Goal: Task Accomplishment & Management: Manage account settings

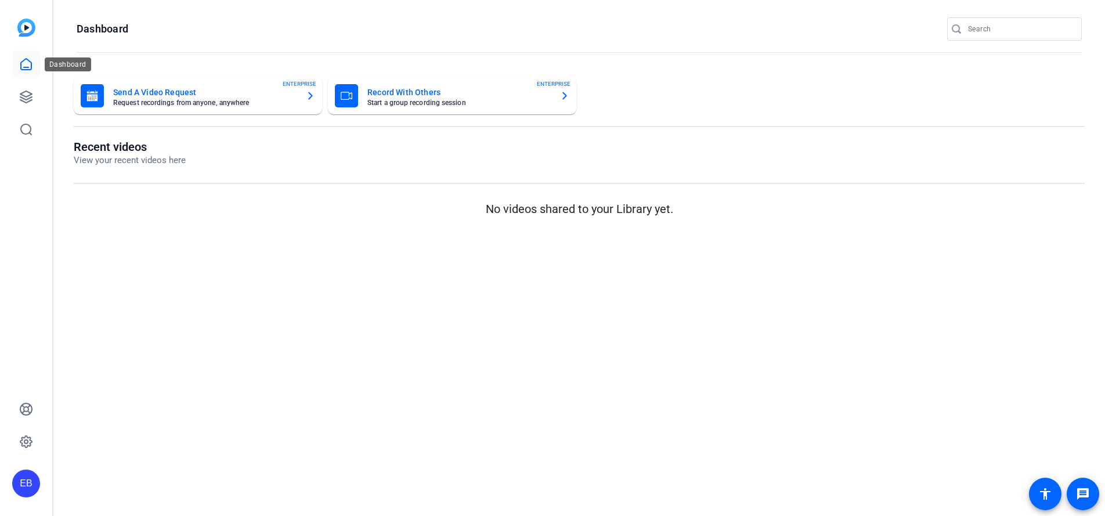
click at [33, 62] on icon at bounding box center [26, 64] width 14 height 14
click at [15, 96] on link at bounding box center [26, 97] width 28 height 28
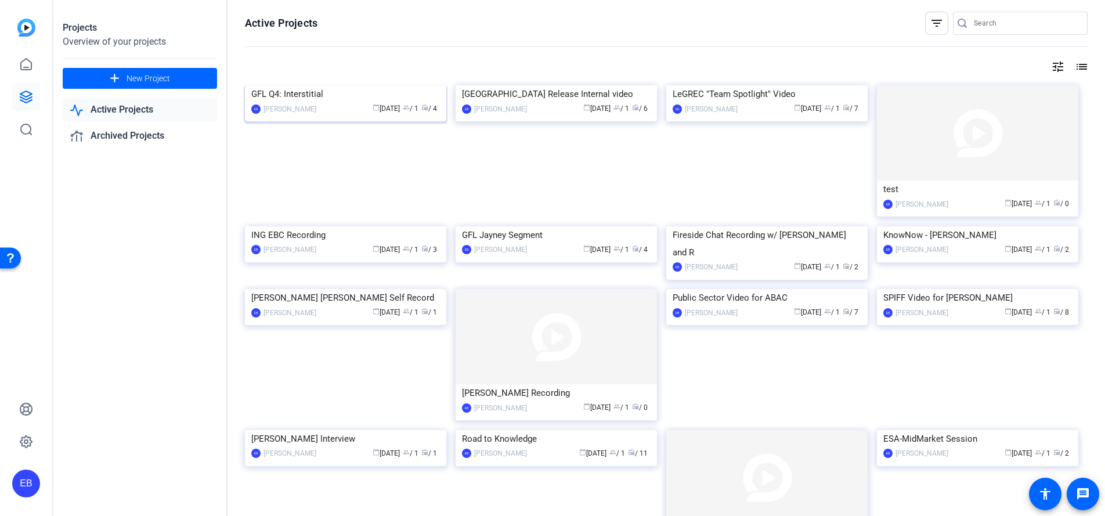
click at [336, 85] on img at bounding box center [345, 85] width 201 height 0
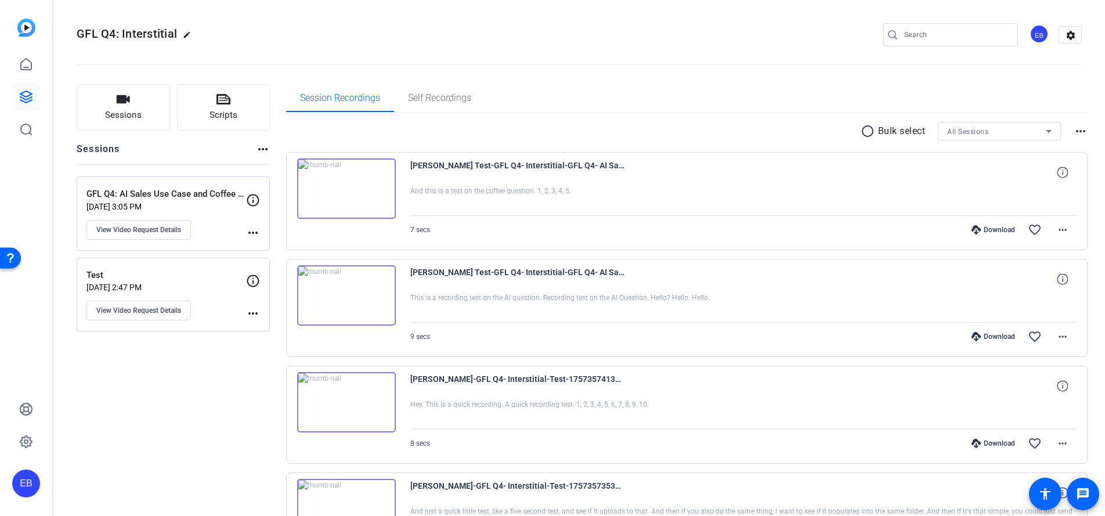
scroll to position [91, 0]
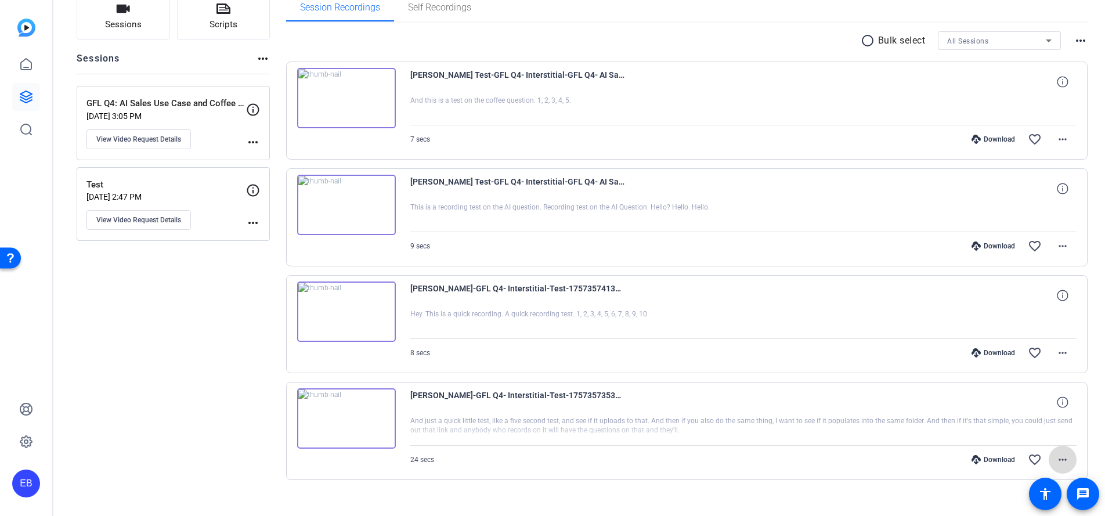
click at [1060, 466] on mat-icon "more_horiz" at bounding box center [1063, 460] width 14 height 14
click at [175, 344] on div at bounding box center [552, 258] width 1105 height 516
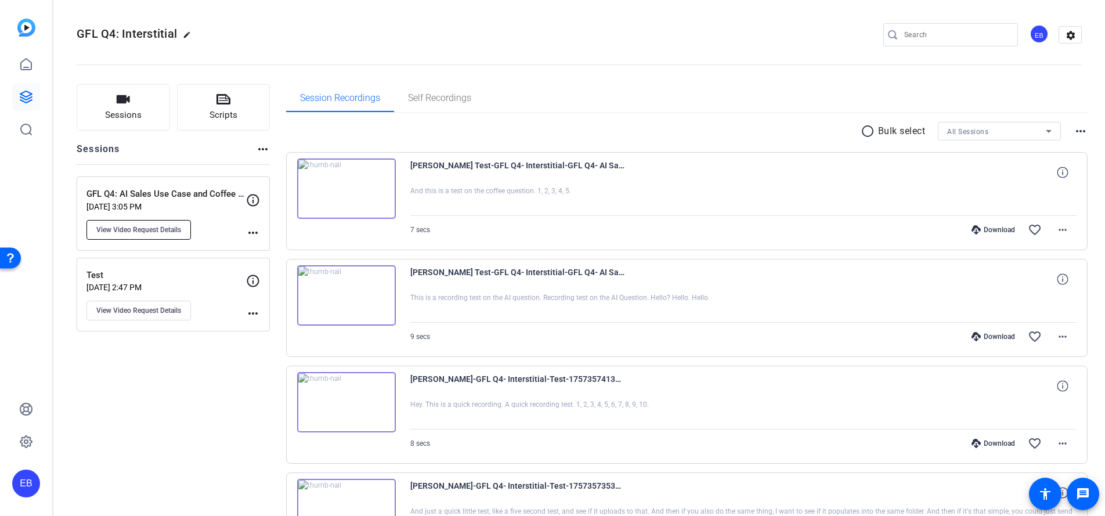
click at [143, 225] on span "View Video Request Details" at bounding box center [138, 229] width 85 height 9
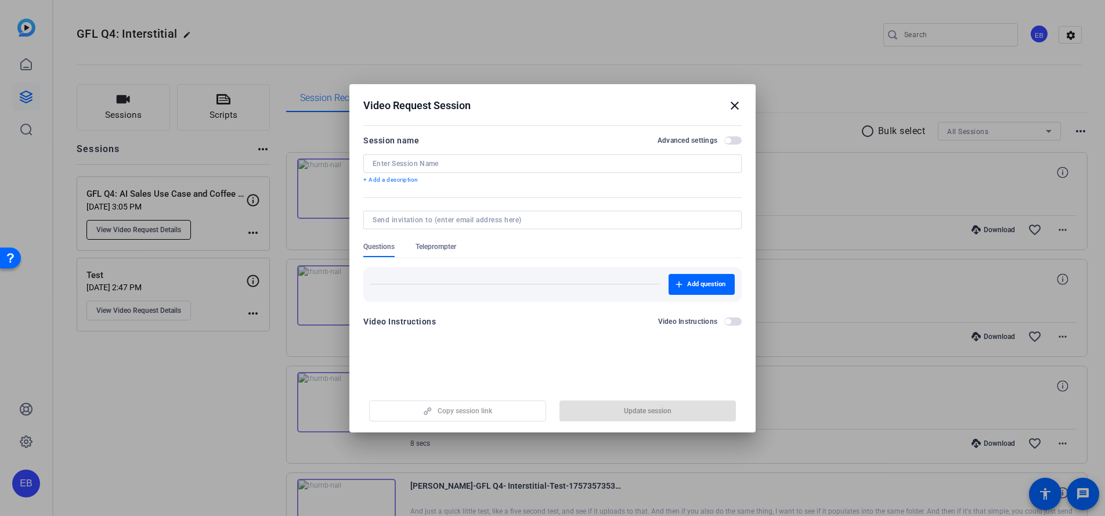
type input "GFL Q4: AI Sales Use Case and Coffee Questions"
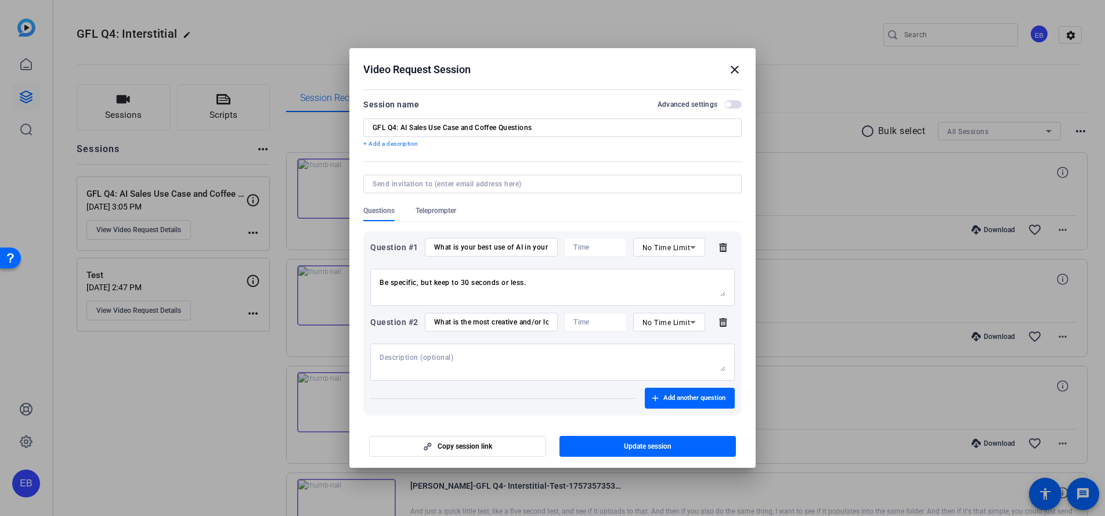
click at [723, 324] on icon at bounding box center [723, 322] width 23 height 9
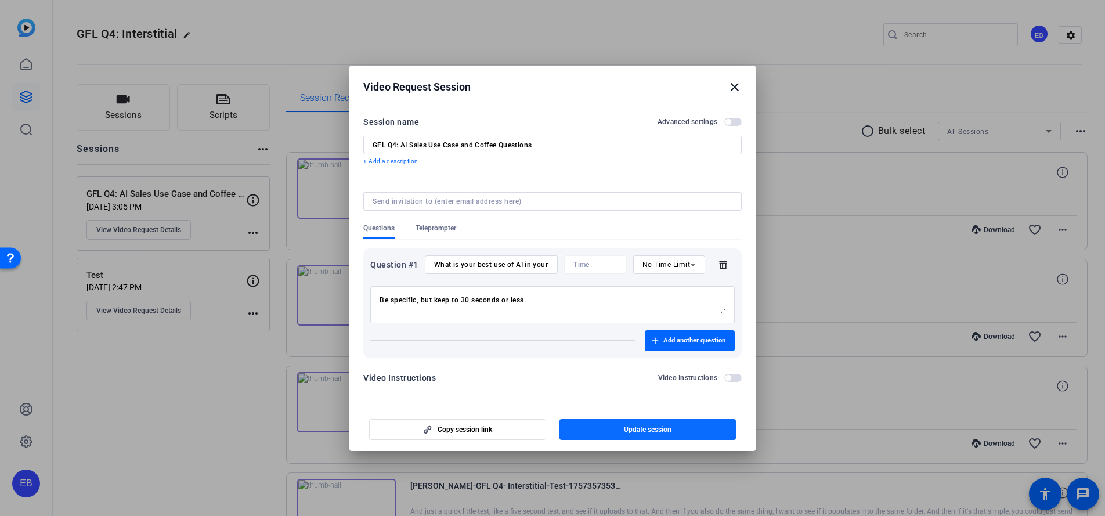
click at [651, 427] on span "Update session" at bounding box center [648, 429] width 48 height 9
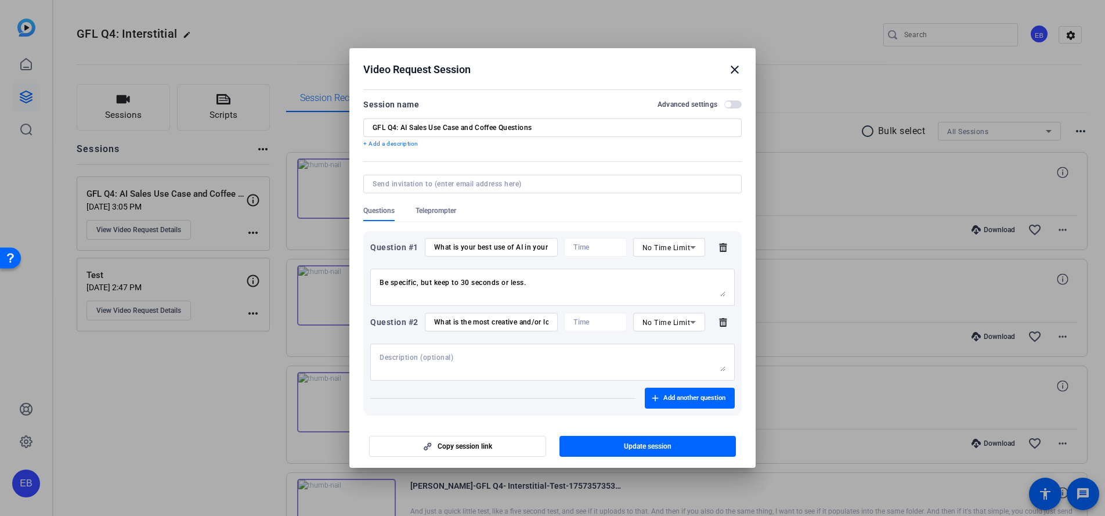
click at [712, 323] on icon at bounding box center [723, 322] width 23 height 9
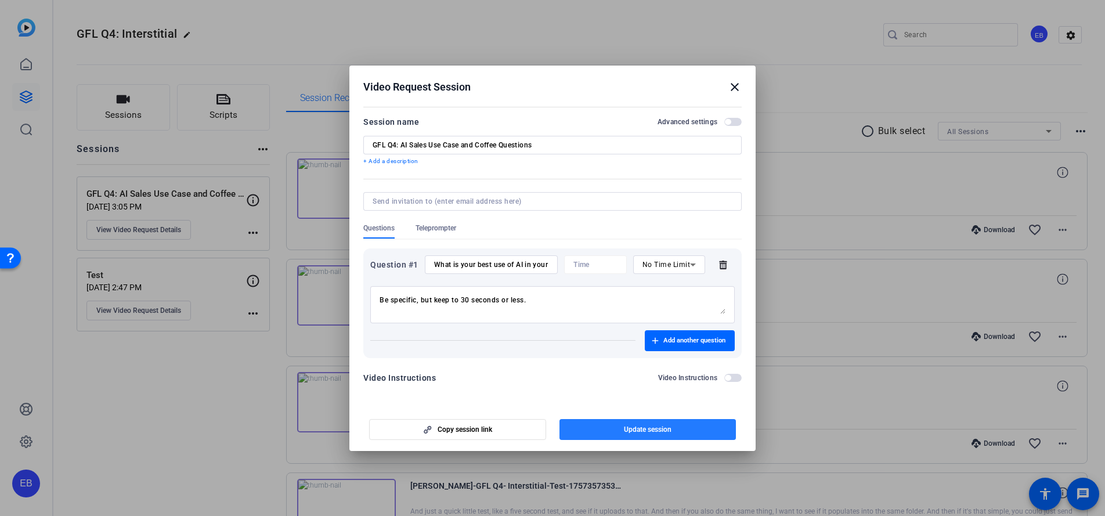
click at [660, 428] on span "Update session" at bounding box center [648, 429] width 48 height 9
click at [629, 430] on span "Update session" at bounding box center [648, 429] width 48 height 9
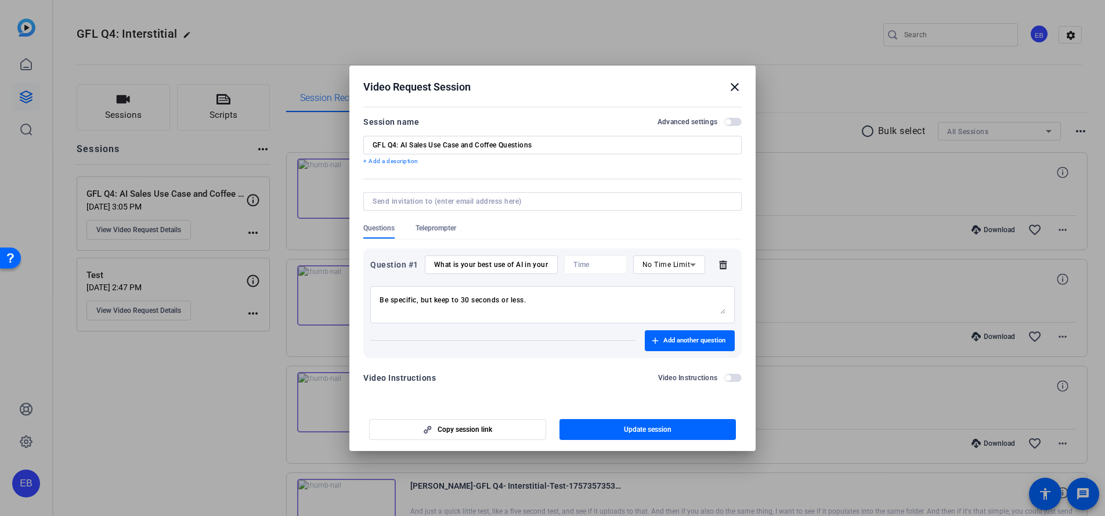
click at [735, 82] on mat-icon "close" at bounding box center [735, 87] width 14 height 14
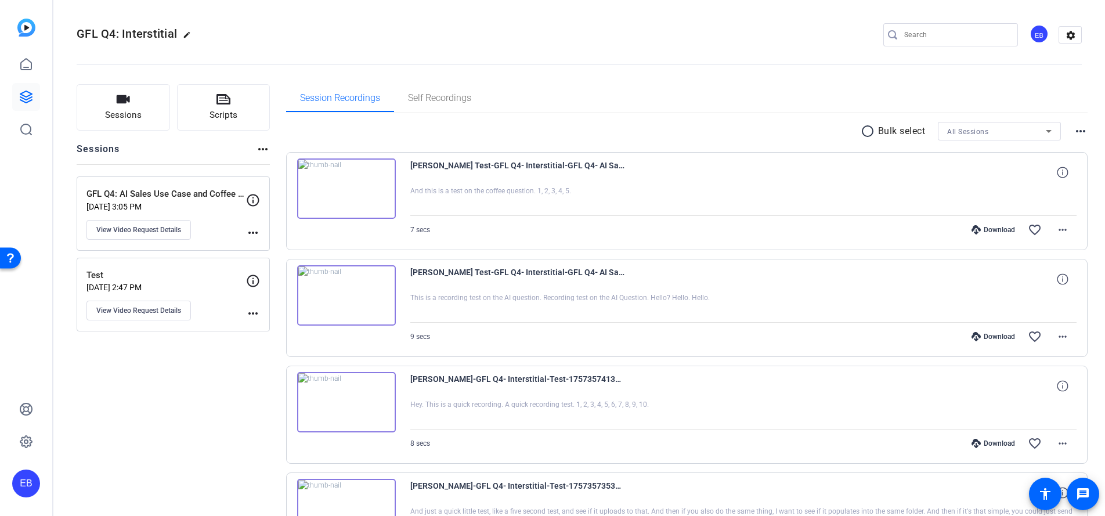
click at [157, 194] on p "GFL Q4: AI Sales Use Case and Coffee Questions" at bounding box center [167, 194] width 160 height 13
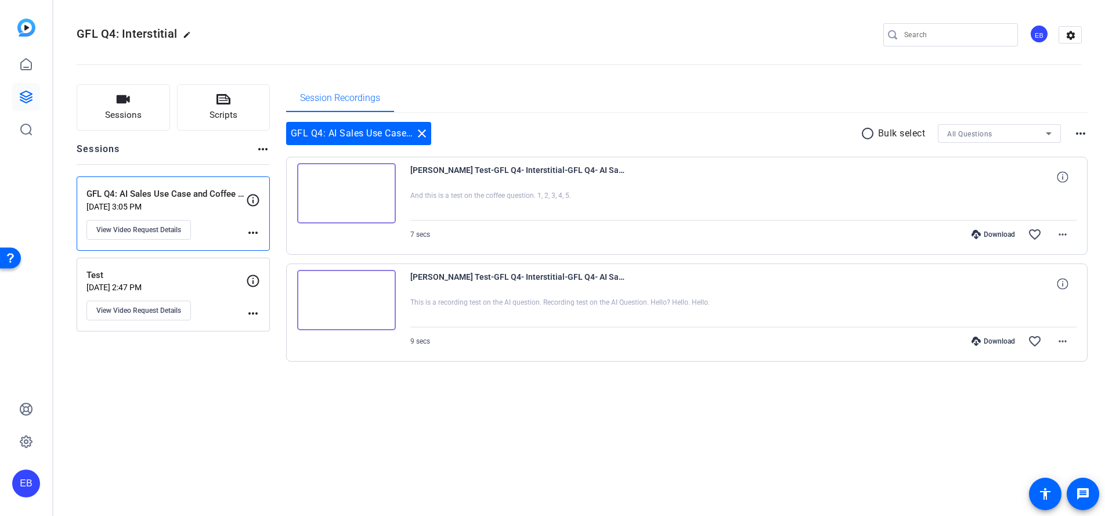
click at [213, 274] on p "Test" at bounding box center [167, 275] width 160 height 13
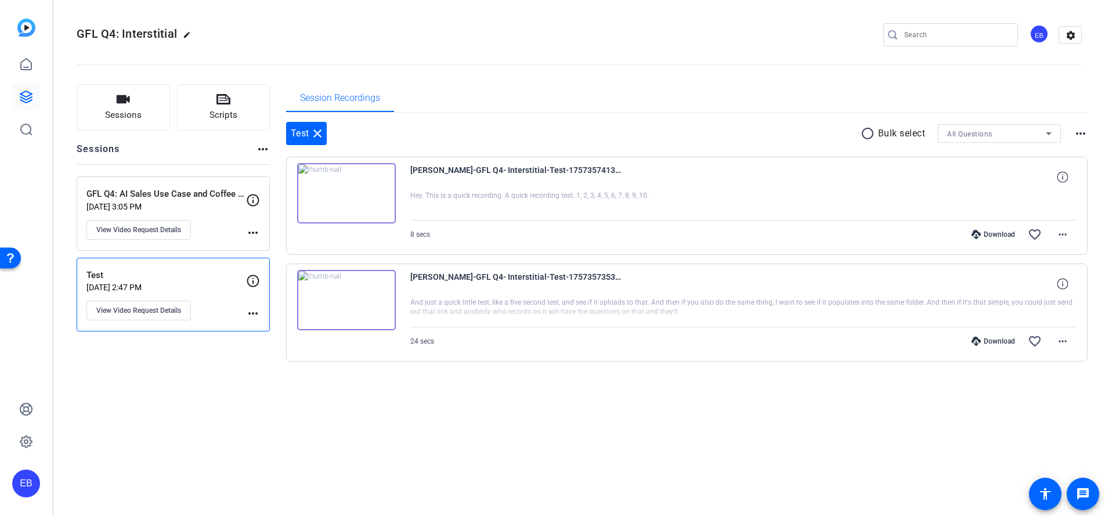
click at [204, 206] on p "[DATE] 3:05 PM" at bounding box center [167, 206] width 160 height 9
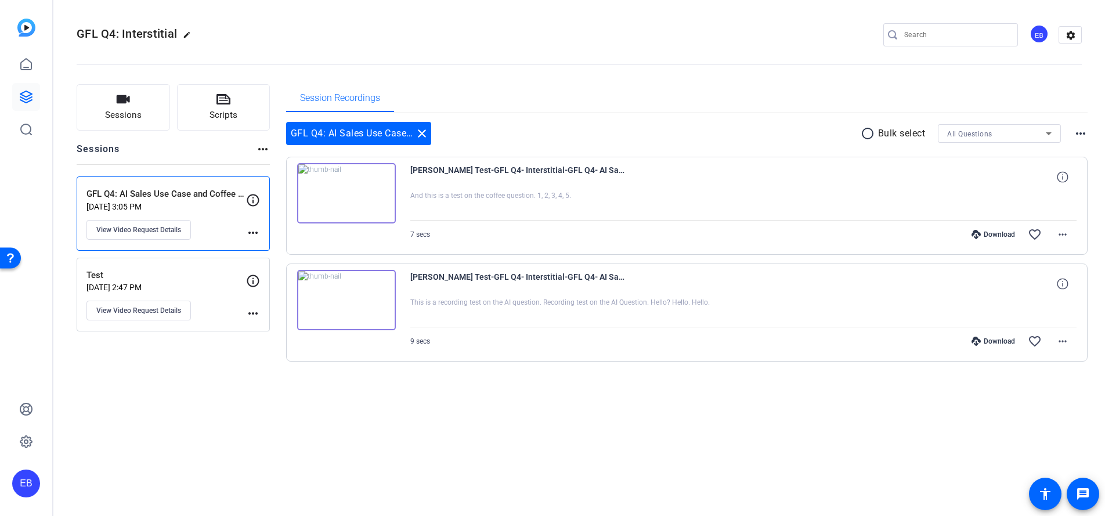
click at [193, 284] on p "[DATE] 2:47 PM" at bounding box center [167, 287] width 160 height 9
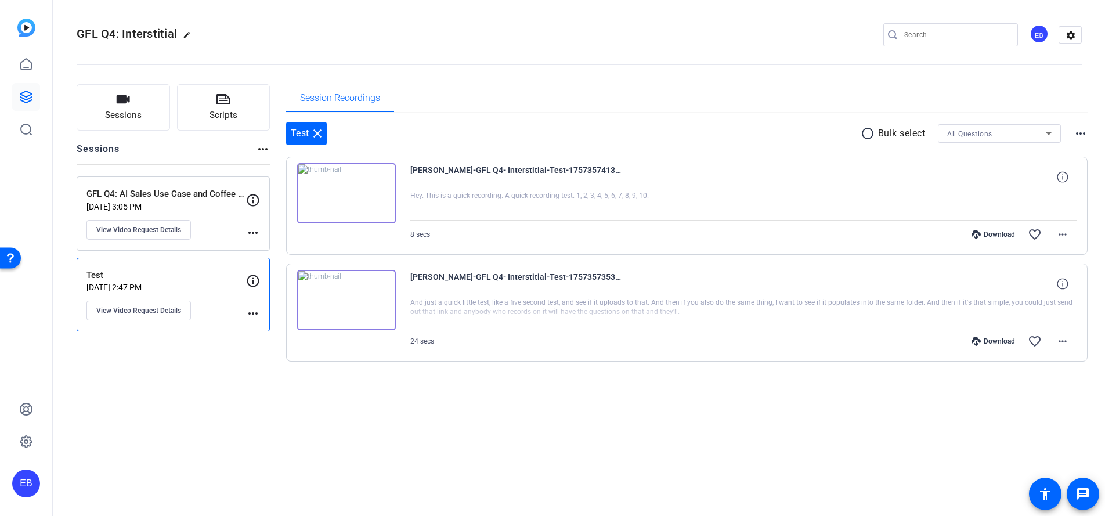
click at [181, 210] on p "[DATE] 3:05 PM" at bounding box center [167, 206] width 160 height 9
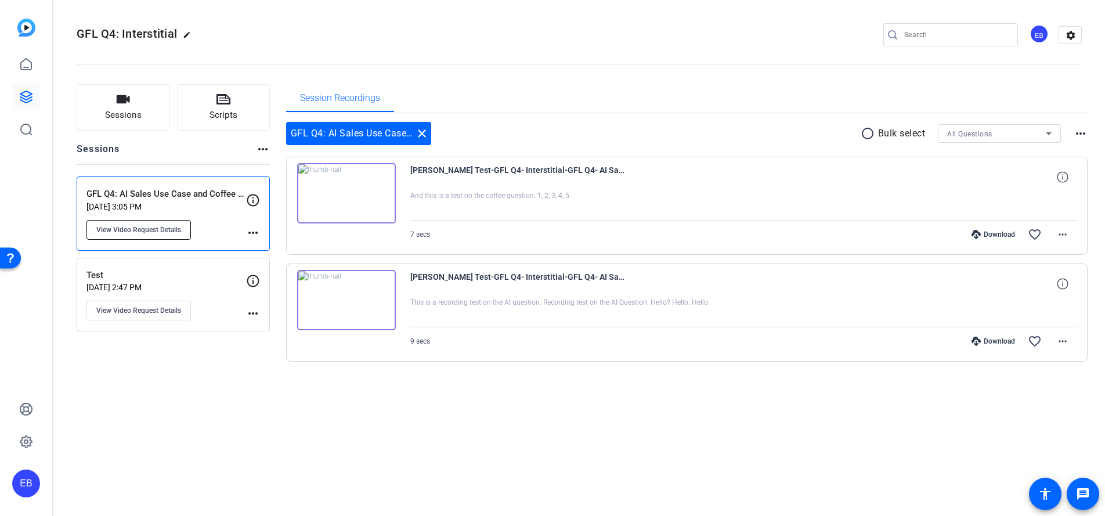
click at [157, 226] on span "View Video Request Details" at bounding box center [138, 229] width 85 height 9
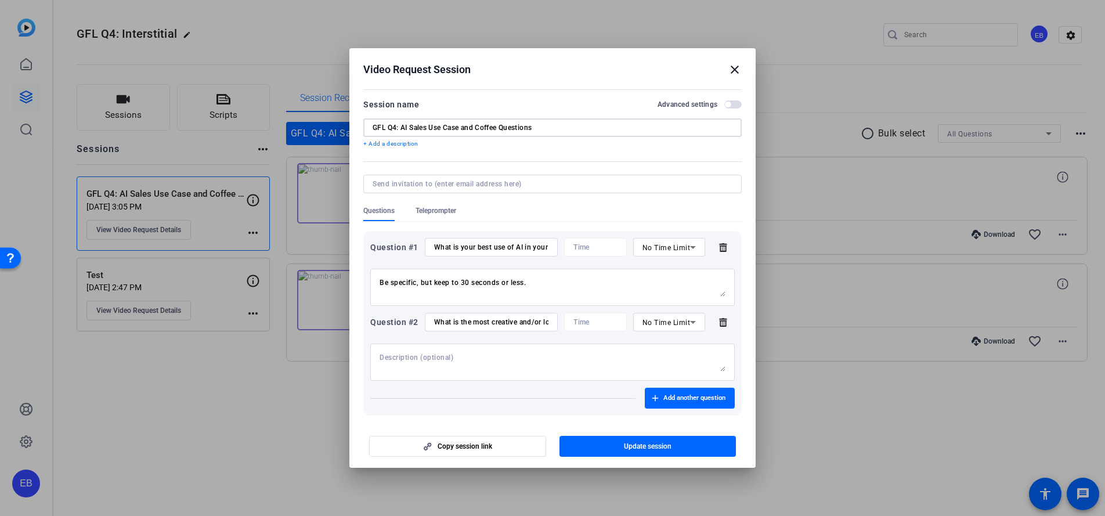
click at [550, 124] on input "GFL Q4: AI Sales Use Case and Coffee Questions" at bounding box center [553, 127] width 360 height 9
drag, startPoint x: 548, startPoint y: 124, endPoint x: 471, endPoint y: 124, distance: 76.1
click at [471, 124] on input "GFL Q4: AI Sales Use Case and Coffee Questions" at bounding box center [553, 127] width 360 height 9
drag, startPoint x: 462, startPoint y: 127, endPoint x: 589, endPoint y: 128, distance: 126.6
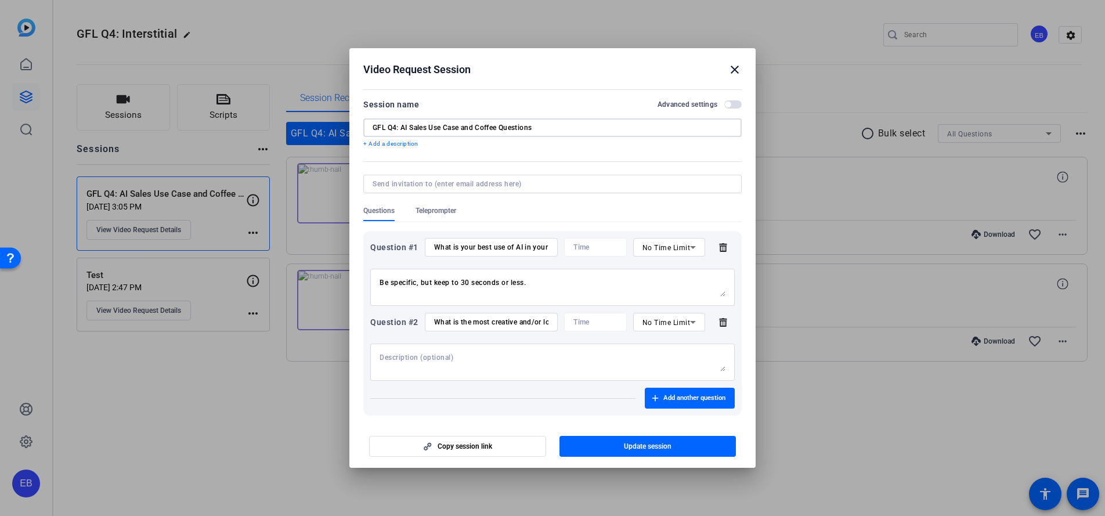
click at [588, 128] on input "GFL Q4: AI Sales Use Case and Coffee Questions" at bounding box center [553, 127] width 360 height 9
type input "GFL Q4: AI Sales Use Case"
click at [719, 320] on icon at bounding box center [723, 322] width 8 height 9
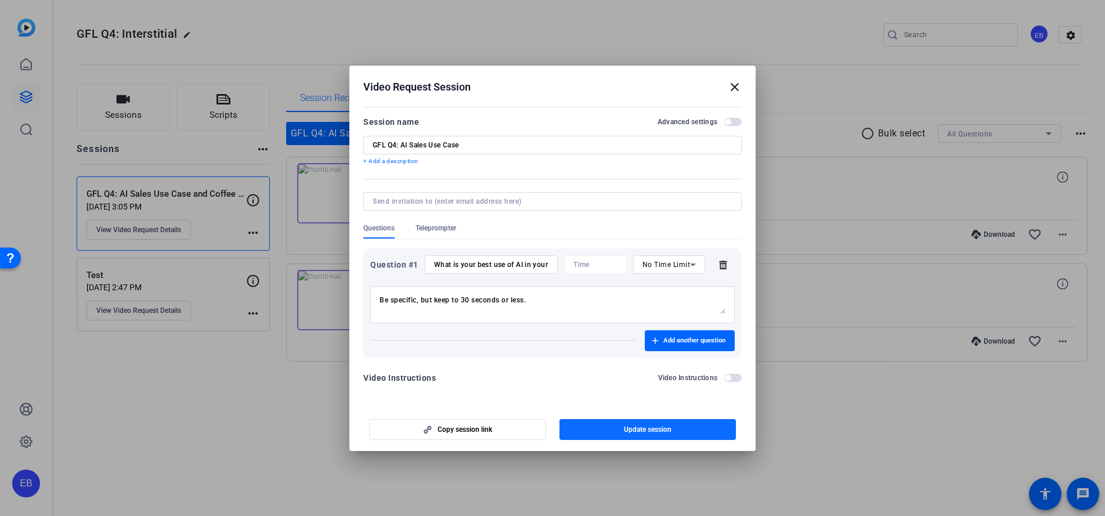
click at [639, 431] on span "Update session" at bounding box center [648, 429] width 48 height 9
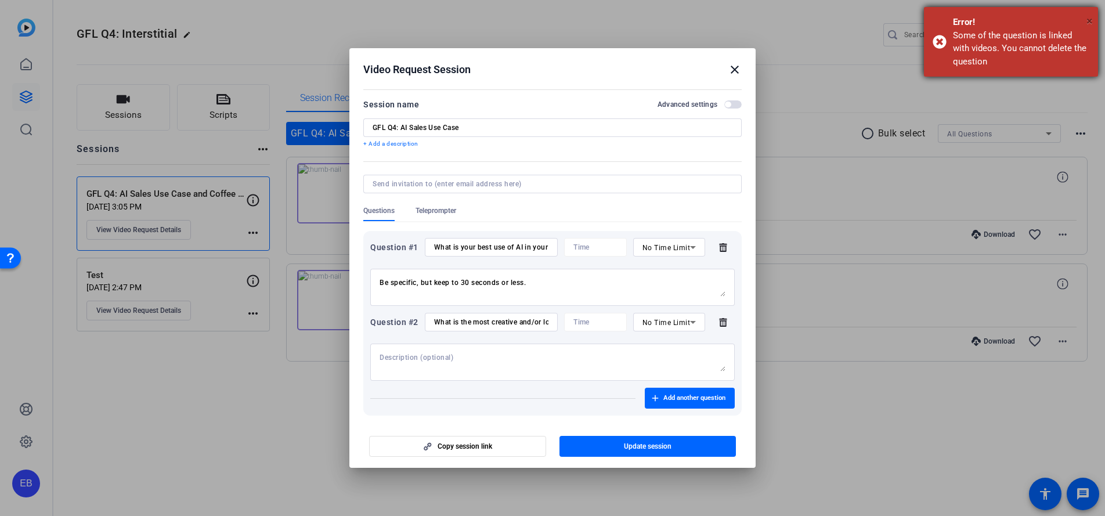
click at [1089, 16] on span "×" at bounding box center [1090, 21] width 6 height 14
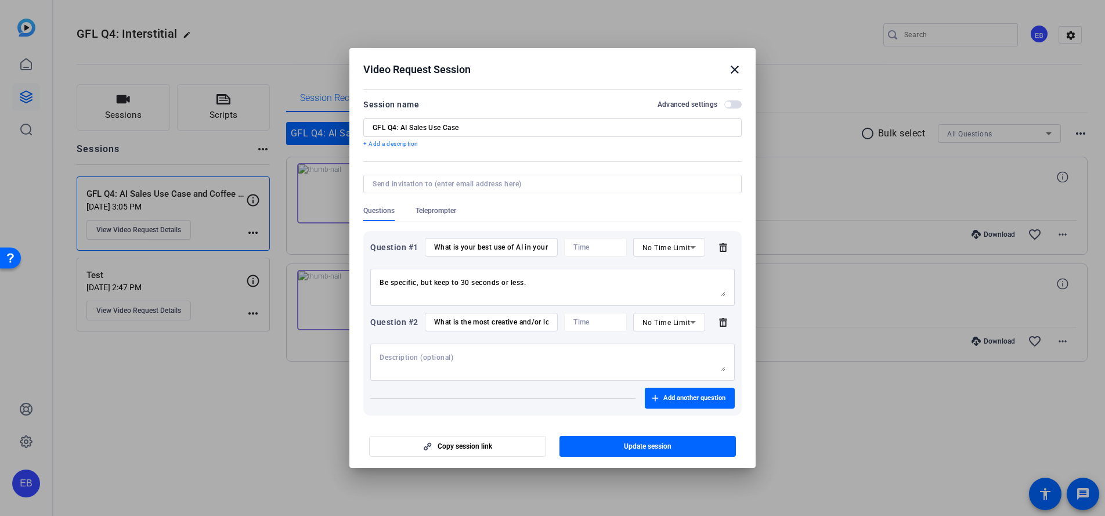
click at [736, 70] on mat-icon "close" at bounding box center [735, 70] width 14 height 14
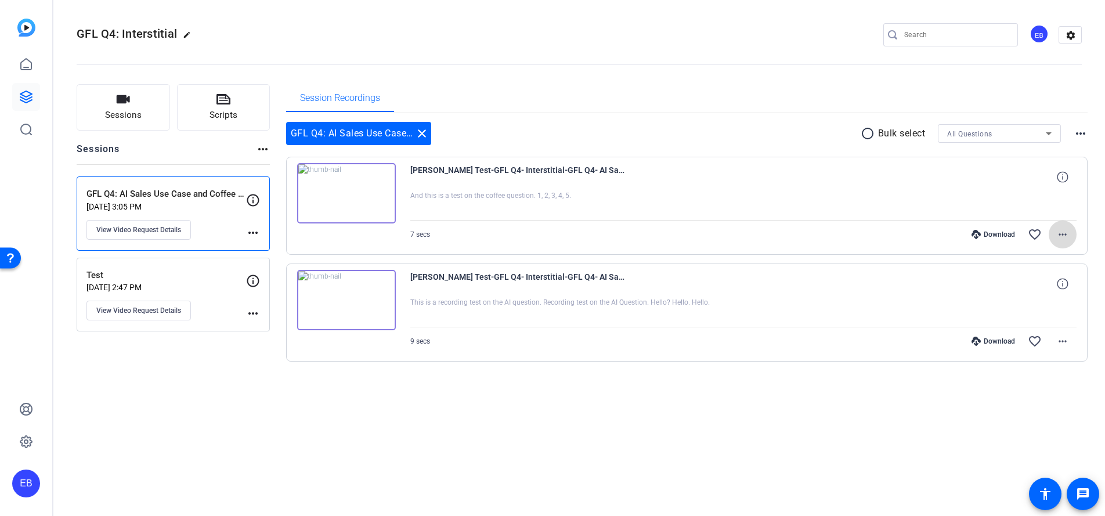
click at [1054, 233] on span at bounding box center [1063, 235] width 28 height 28
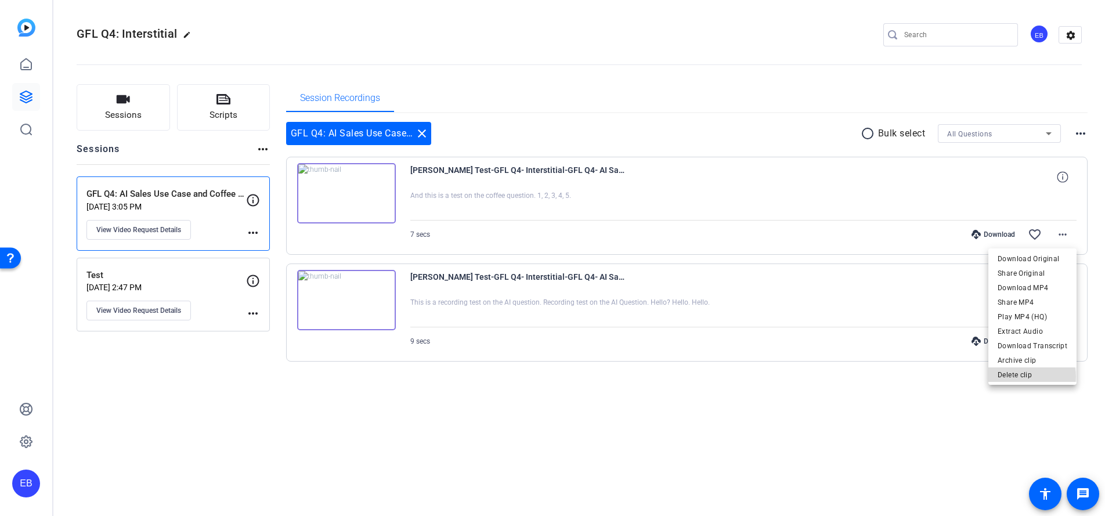
click at [1029, 376] on span "Delete clip" at bounding box center [1033, 375] width 70 height 14
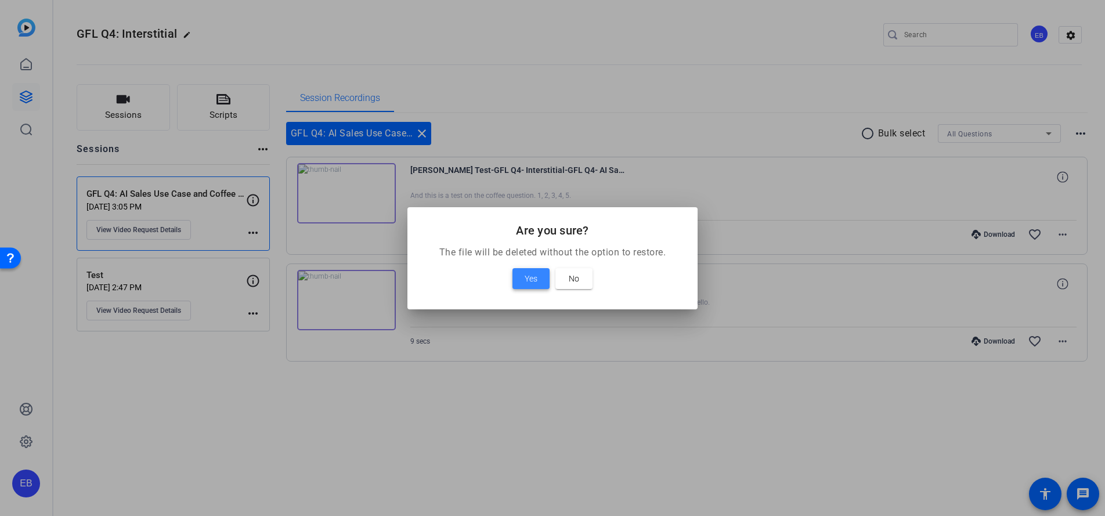
click at [541, 284] on span at bounding box center [531, 279] width 37 height 28
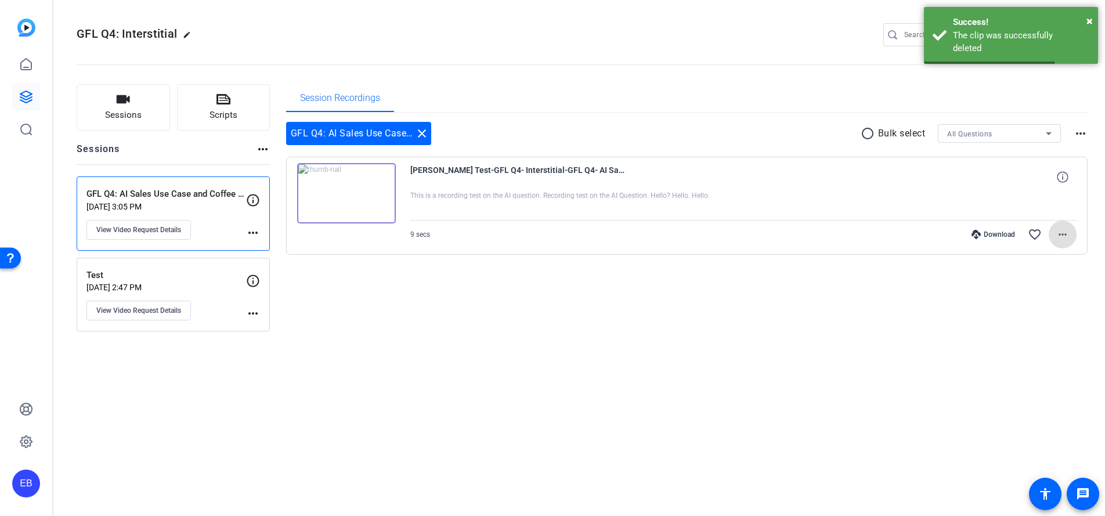
click at [1064, 236] on mat-icon "more_horiz" at bounding box center [1063, 235] width 14 height 14
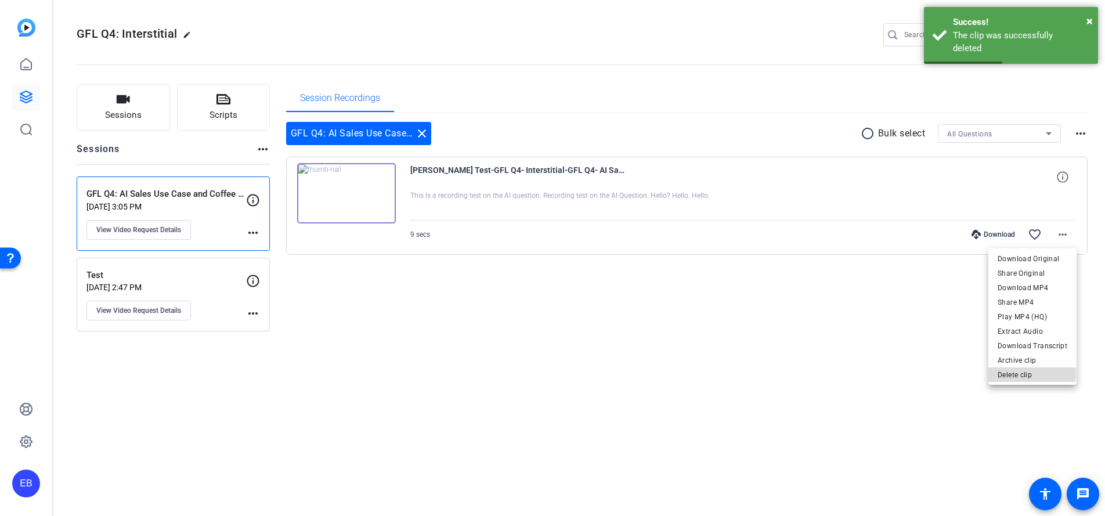
click at [1024, 373] on span "Delete clip" at bounding box center [1033, 375] width 70 height 14
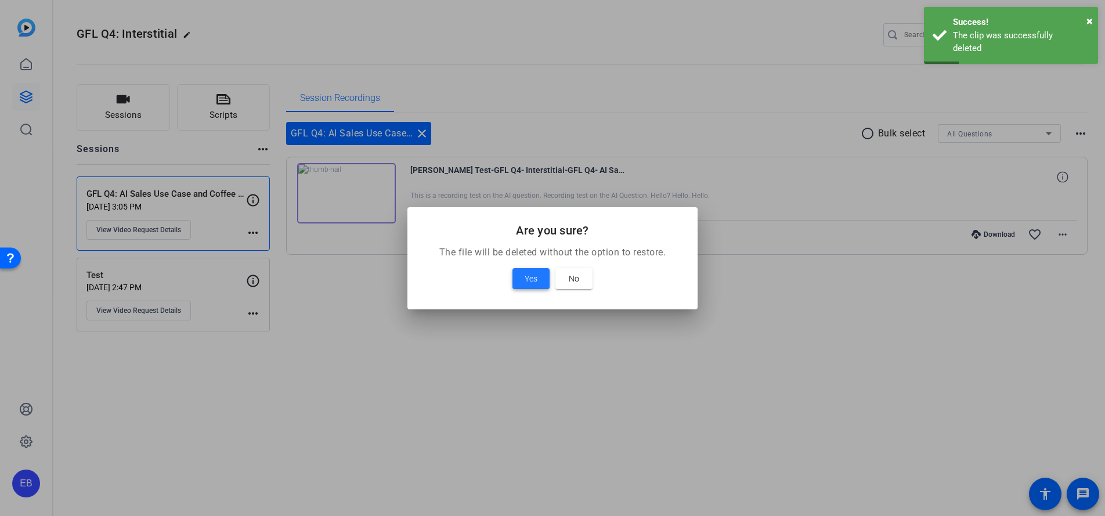
click at [536, 280] on span "Yes" at bounding box center [531, 279] width 13 height 14
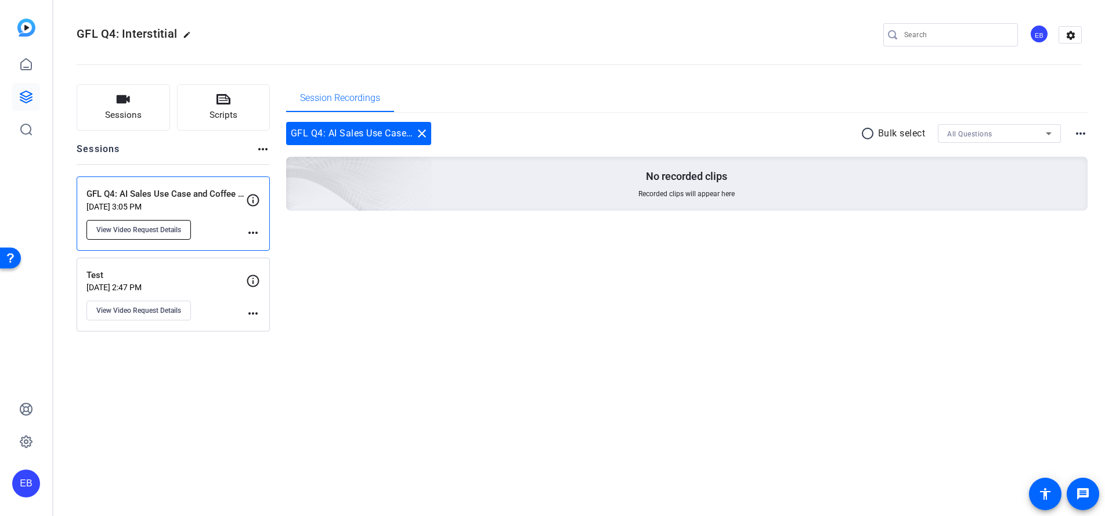
click at [143, 233] on span "View Video Request Details" at bounding box center [138, 229] width 85 height 9
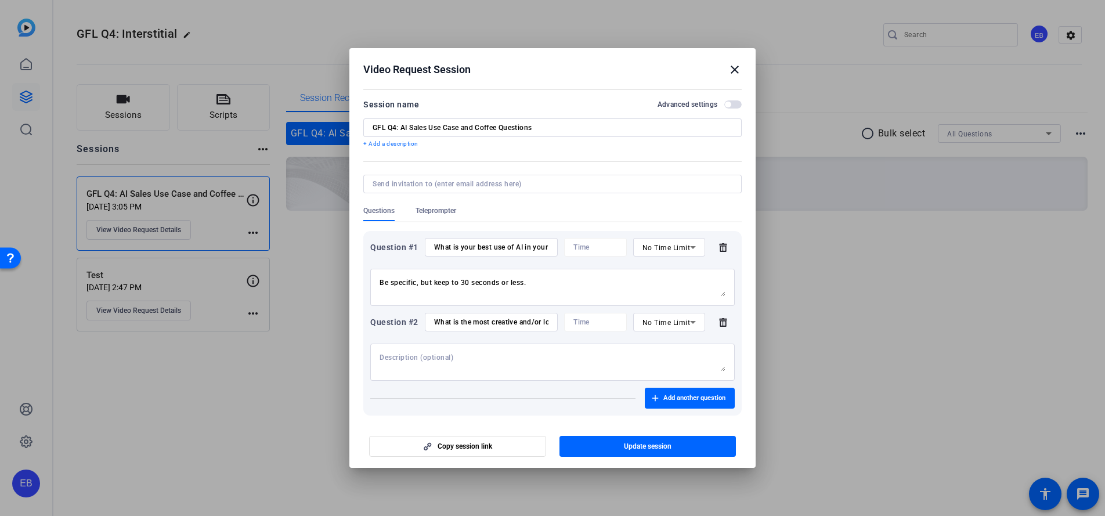
click at [719, 318] on icon at bounding box center [723, 322] width 8 height 9
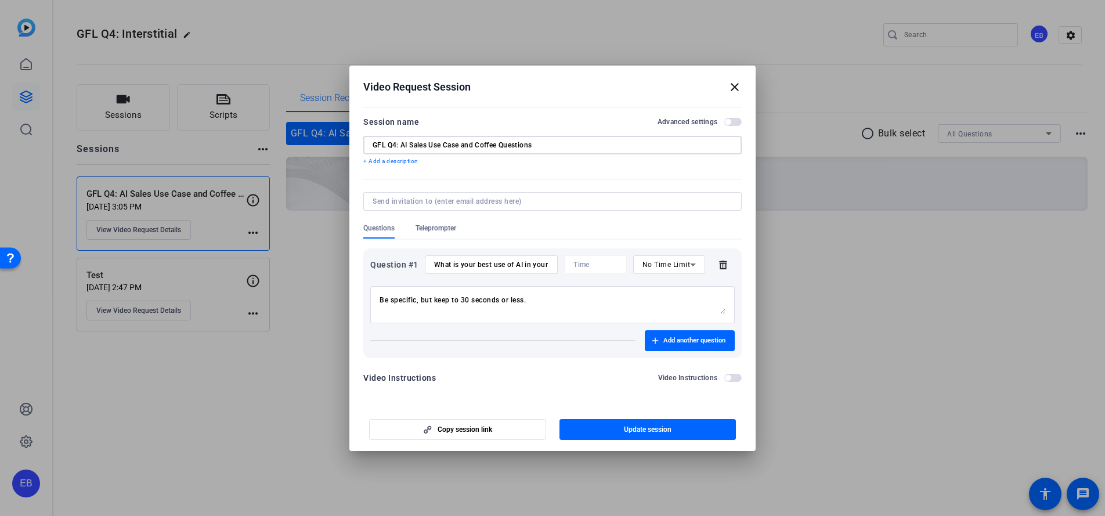
drag, startPoint x: 541, startPoint y: 143, endPoint x: 460, endPoint y: 143, distance: 80.7
click at [460, 143] on input "GFL Q4: AI Sales Use Case and Coffee Questions" at bounding box center [553, 145] width 360 height 9
type input "GFL Q4: AI Sales Use Case"
click at [677, 421] on span "button" at bounding box center [648, 430] width 177 height 28
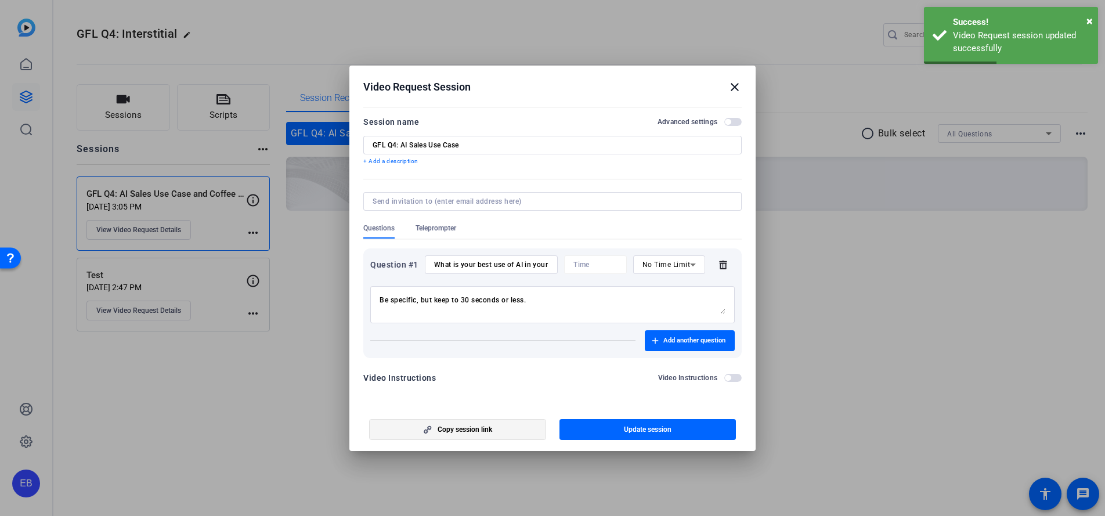
click at [493, 419] on span "button" at bounding box center [458, 430] width 176 height 28
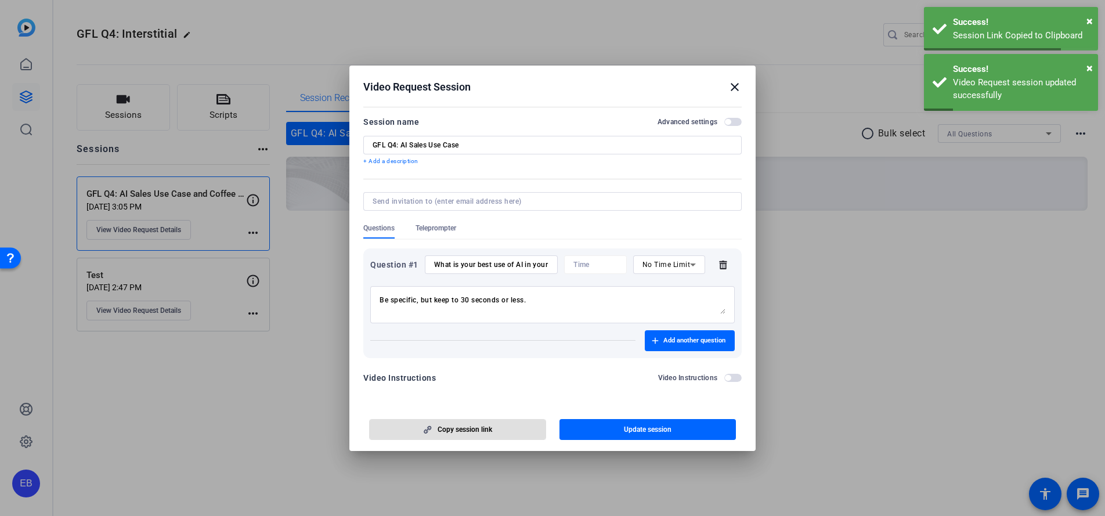
click at [739, 84] on mat-icon "close" at bounding box center [735, 87] width 14 height 14
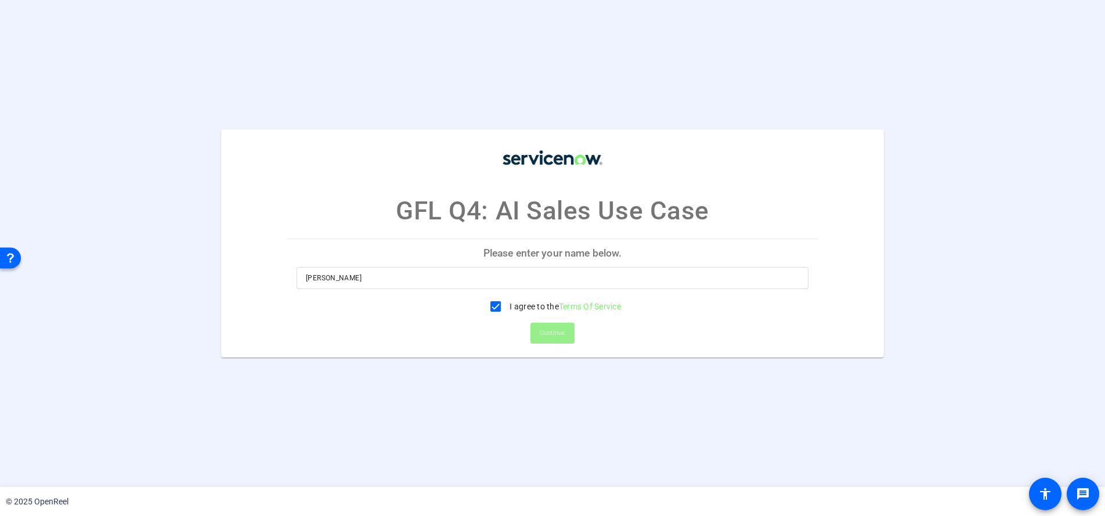
click at [557, 340] on span "Continue" at bounding box center [553, 333] width 26 height 17
